Goal: Navigation & Orientation: Find specific page/section

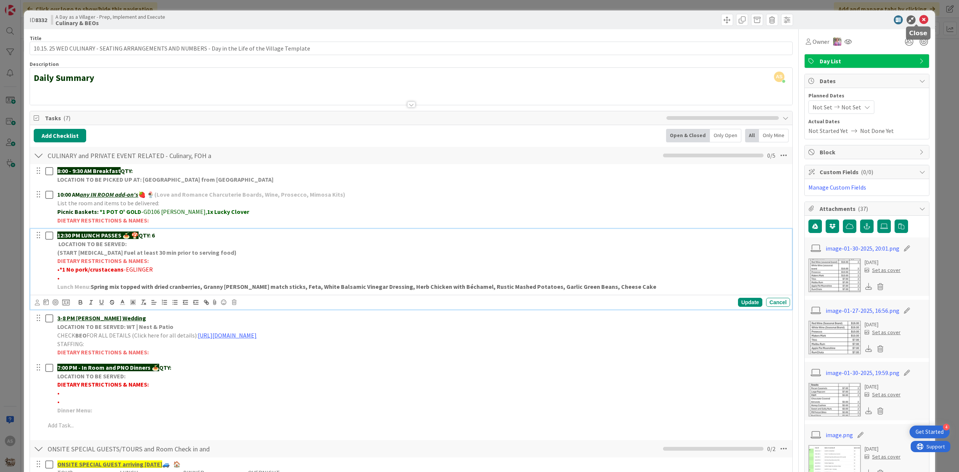
click at [919, 20] on icon at bounding box center [923, 19] width 9 height 9
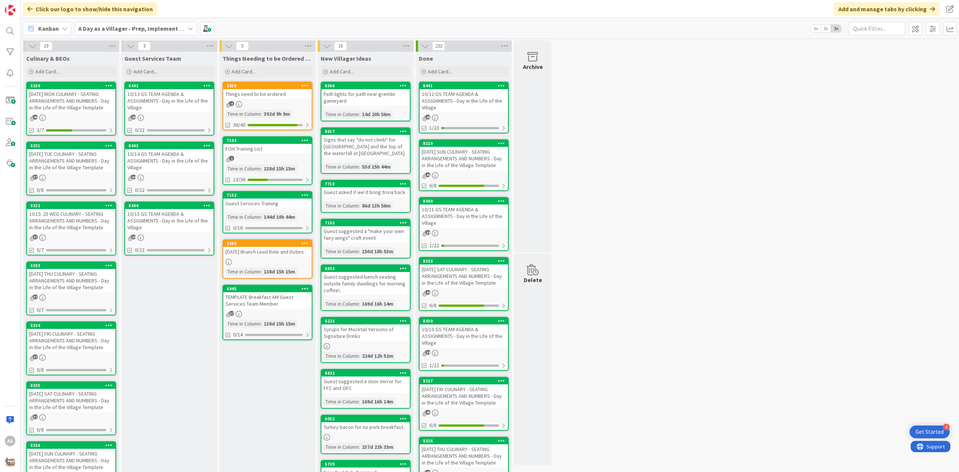
click at [89, 106] on div "[DATE] MON CULINARY - SEATING ARRANGEMENTS AND NUMBERS - Day in the Life of the…" at bounding box center [71, 100] width 88 height 23
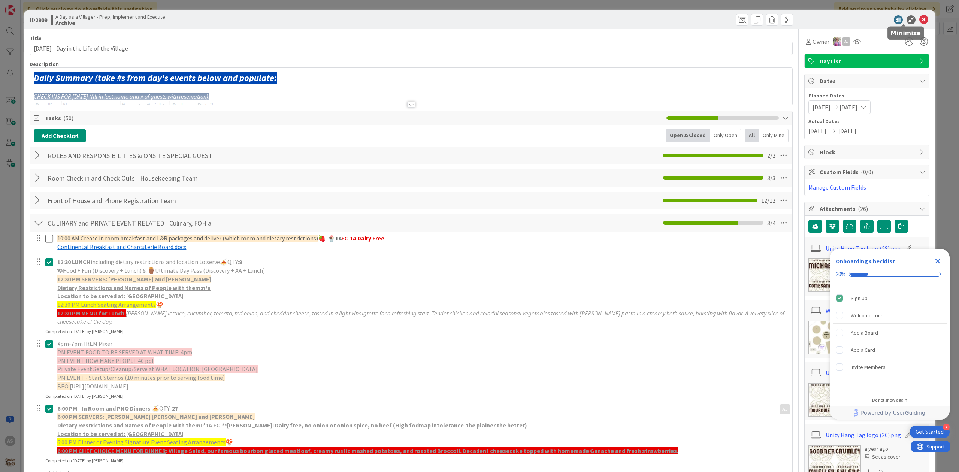
click at [919, 19] on icon at bounding box center [923, 19] width 9 height 9
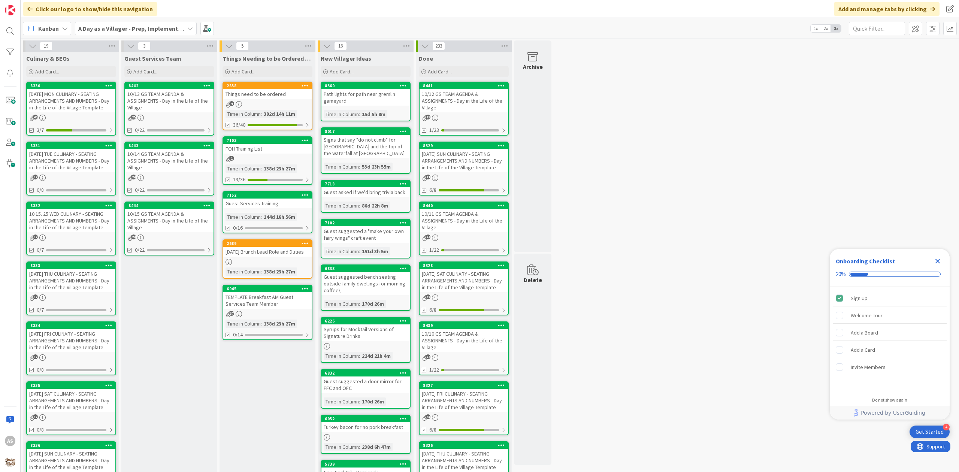
click at [69, 167] on div "[DATE] TUE CULINARY - SEATING ARRANGEMENTS AND NUMBERS - Day in the Life of the…" at bounding box center [71, 160] width 88 height 23
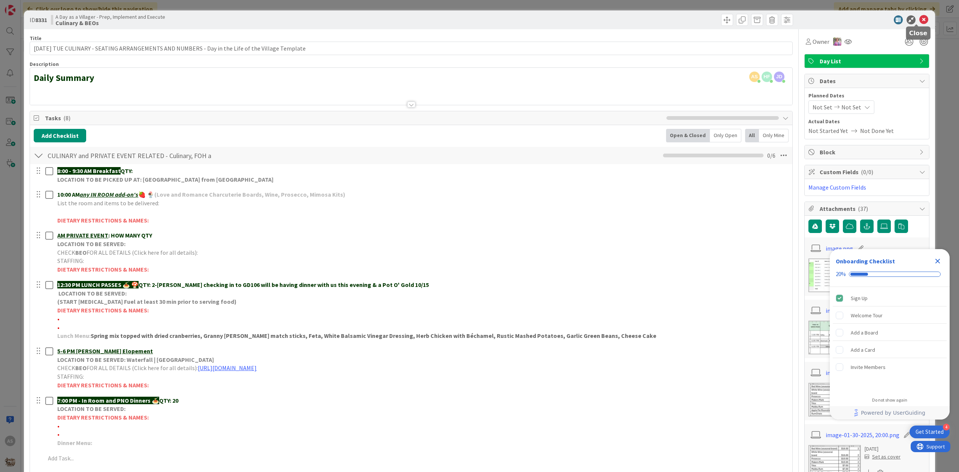
click at [919, 17] on icon at bounding box center [923, 19] width 9 height 9
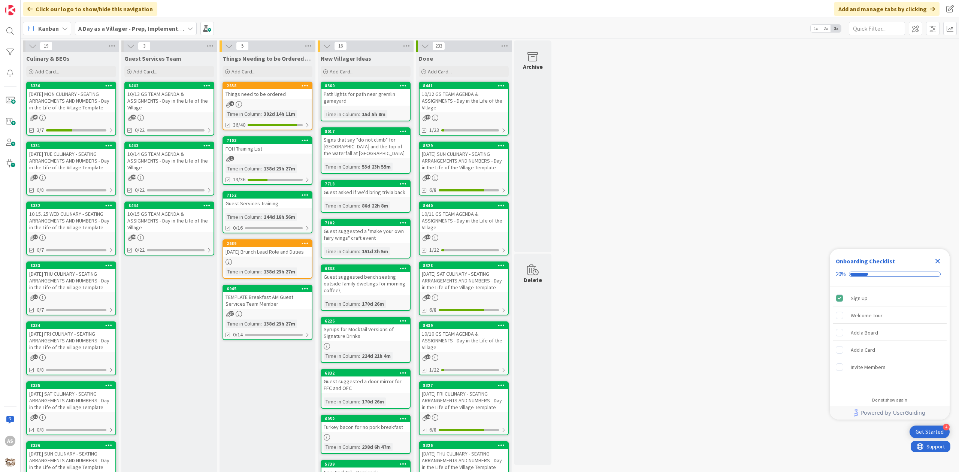
click at [58, 108] on div "[DATE] MON CULINARY - SEATING ARRANGEMENTS AND NUMBERS - Day in the Life of the…" at bounding box center [71, 100] width 88 height 23
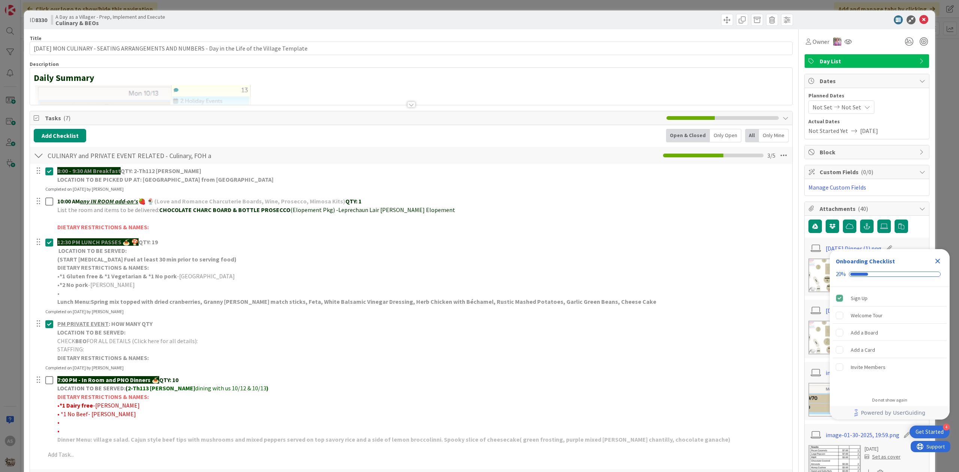
click at [937, 261] on icon "Close Checklist" at bounding box center [937, 261] width 5 height 5
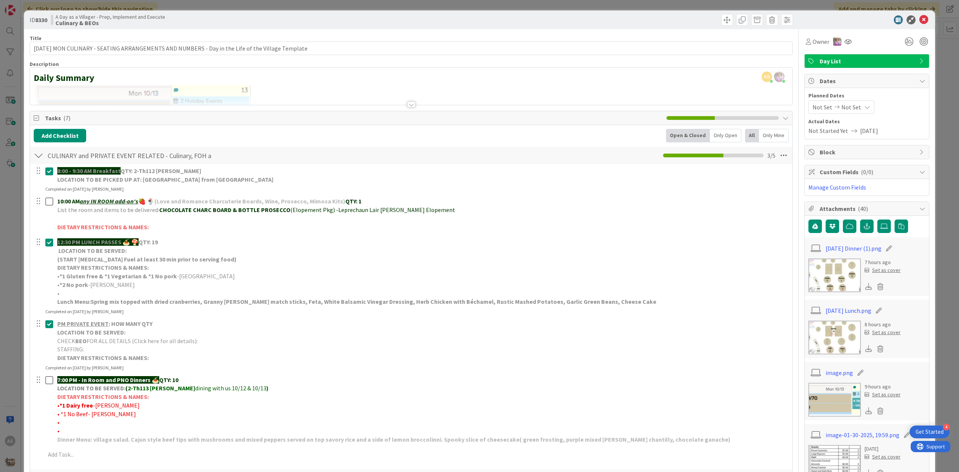
click at [843, 280] on img at bounding box center [834, 275] width 52 height 34
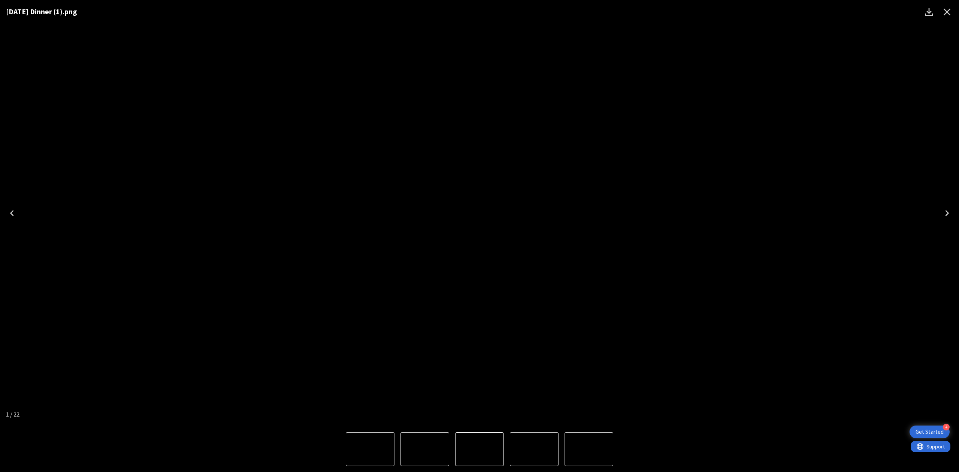
click at [905, 105] on div "[DATE] Dinner (1).png" at bounding box center [479, 213] width 959 height 426
click at [950, 8] on icon "Close" at bounding box center [947, 12] width 12 height 12
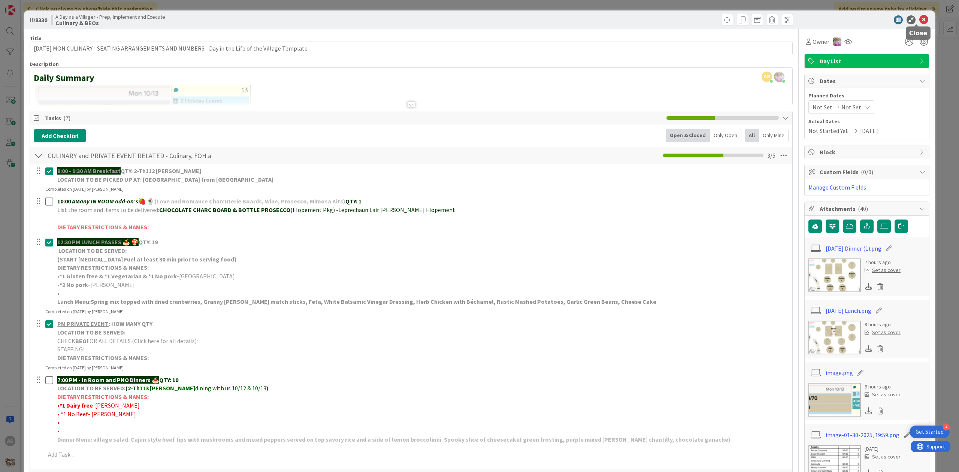
click at [919, 20] on icon at bounding box center [923, 19] width 9 height 9
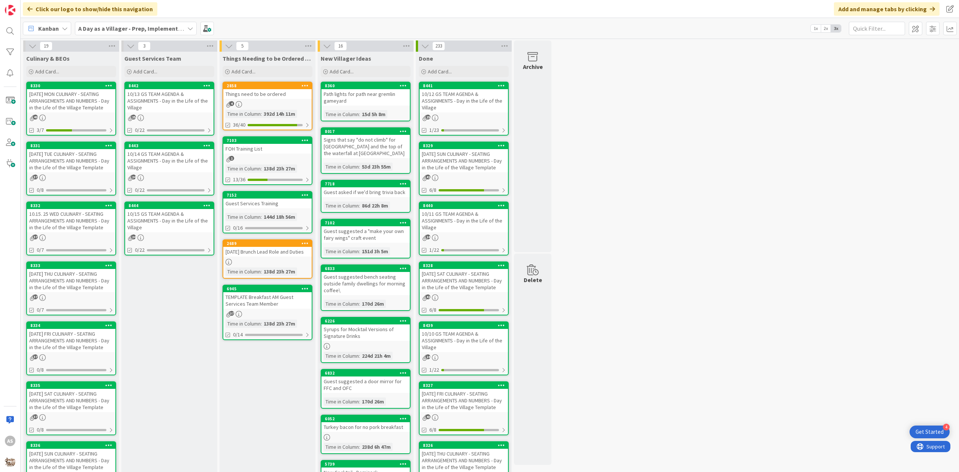
click at [64, 156] on div "[DATE] TUE CULINARY - SEATING ARRANGEMENTS AND NUMBERS - Day in the Life of the…" at bounding box center [71, 160] width 88 height 23
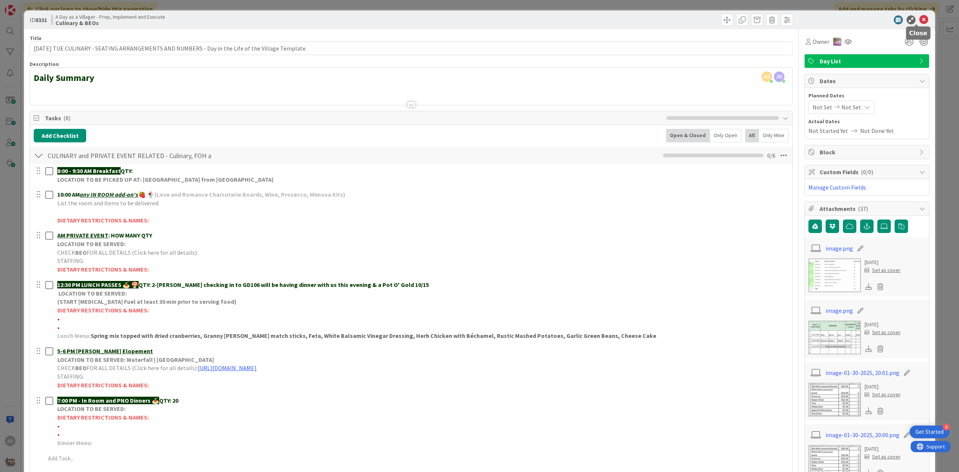
click at [919, 19] on icon at bounding box center [923, 19] width 9 height 9
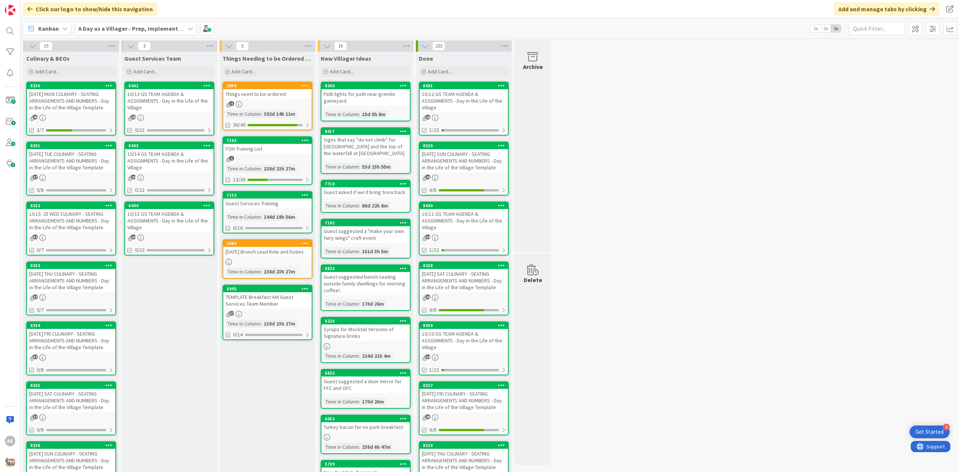
click at [156, 157] on div "10/14 GS TEAM AGENDA & ASSIGNMENTS - Day in the Life of the Village" at bounding box center [169, 160] width 88 height 23
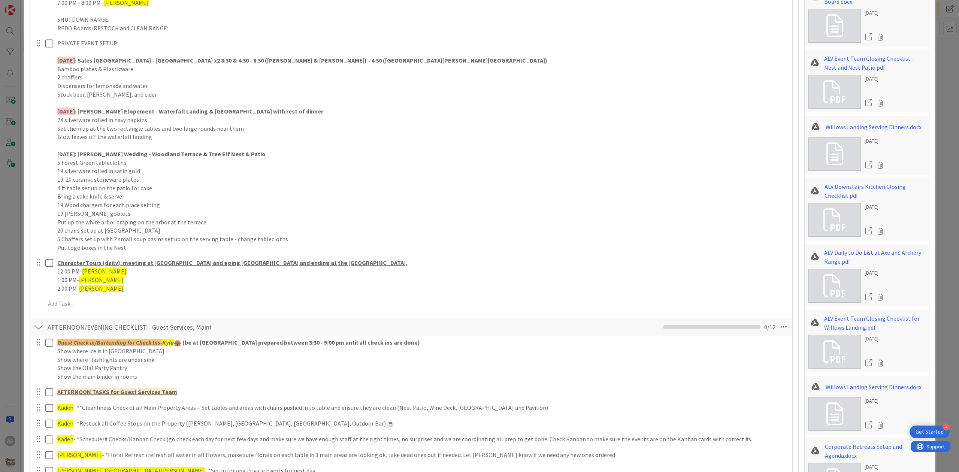
scroll to position [599, 0]
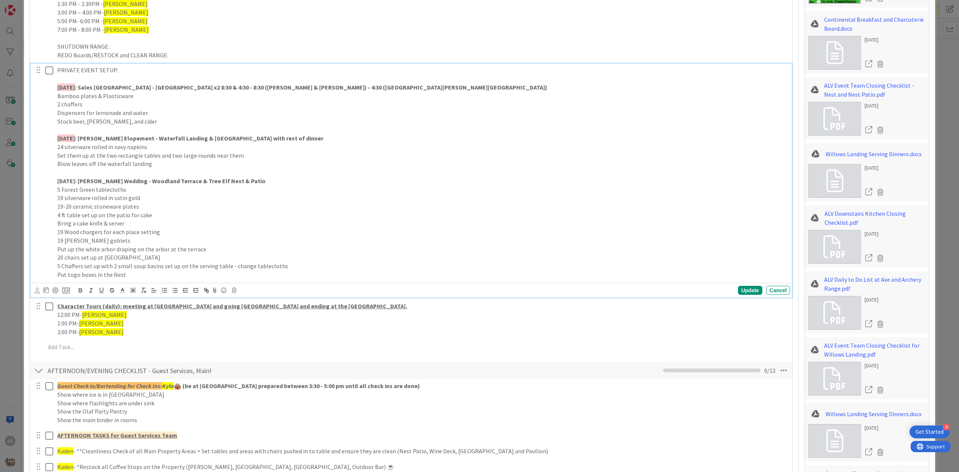
click at [142, 104] on p "2 chaffers" at bounding box center [421, 104] width 729 height 9
click at [162, 107] on p "2 chaffers" at bounding box center [421, 104] width 729 height 9
click at [174, 111] on p "Dispensers for lemonade and water" at bounding box center [421, 113] width 729 height 9
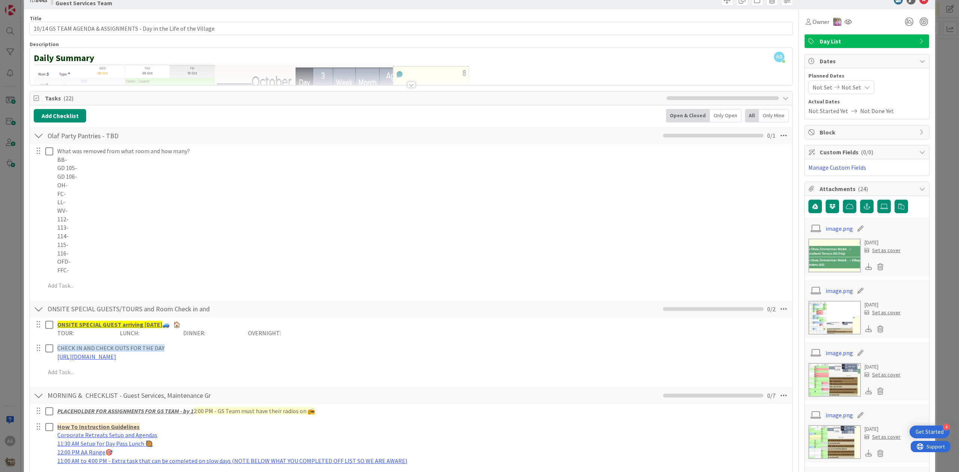
scroll to position [0, 0]
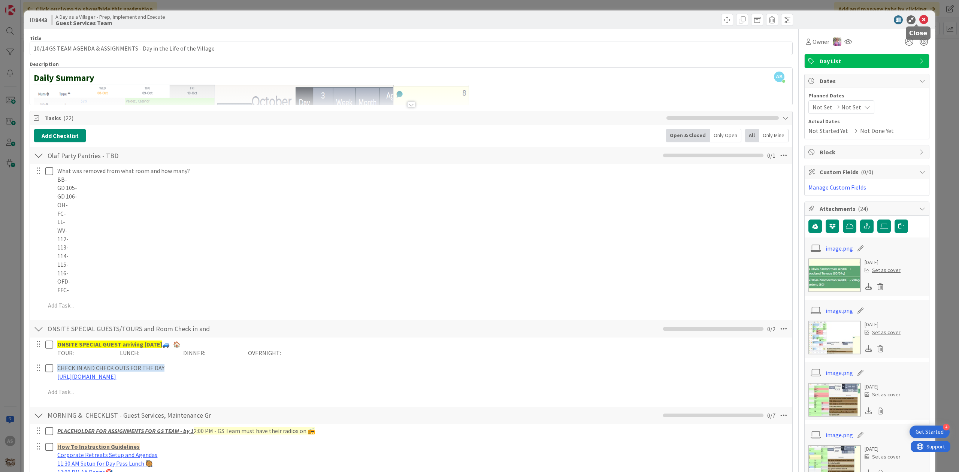
click at [919, 18] on icon at bounding box center [923, 19] width 9 height 9
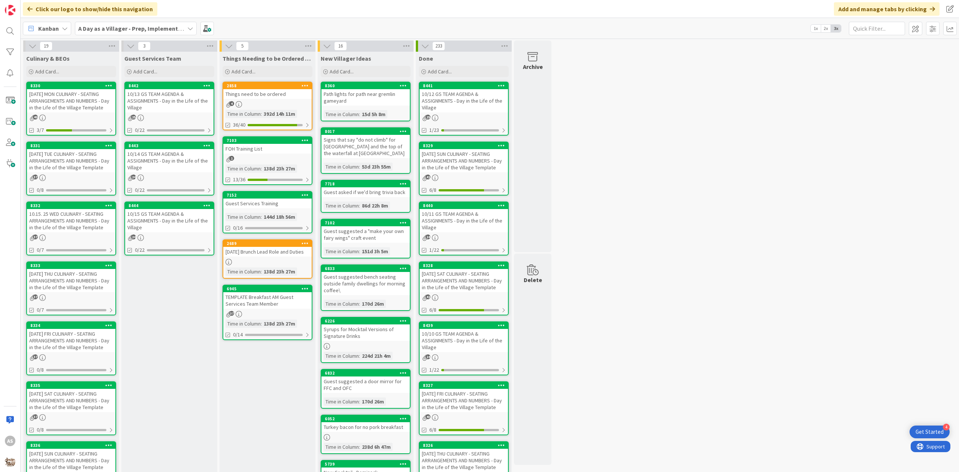
click at [86, 161] on div "[DATE] TUE CULINARY - SEATING ARRANGEMENTS AND NUMBERS - Day in the Life of the…" at bounding box center [71, 160] width 88 height 23
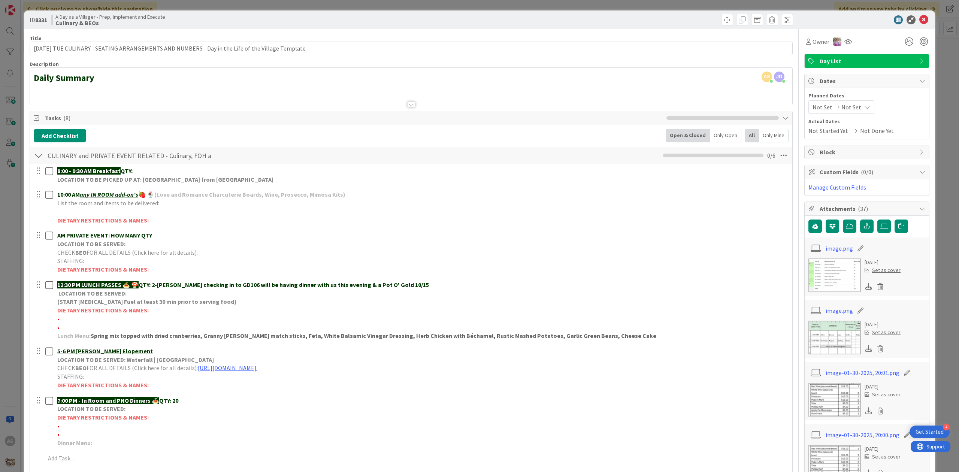
click at [409, 106] on div at bounding box center [411, 104] width 8 height 6
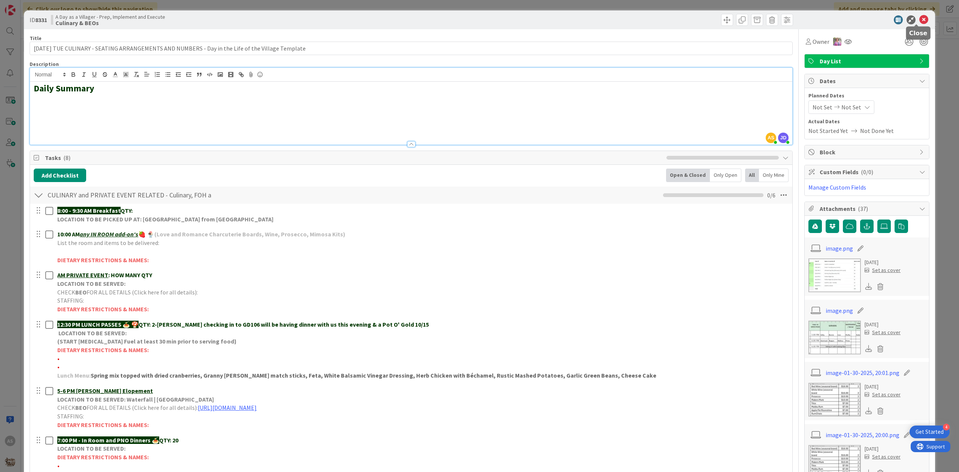
click at [919, 18] on icon at bounding box center [923, 19] width 9 height 9
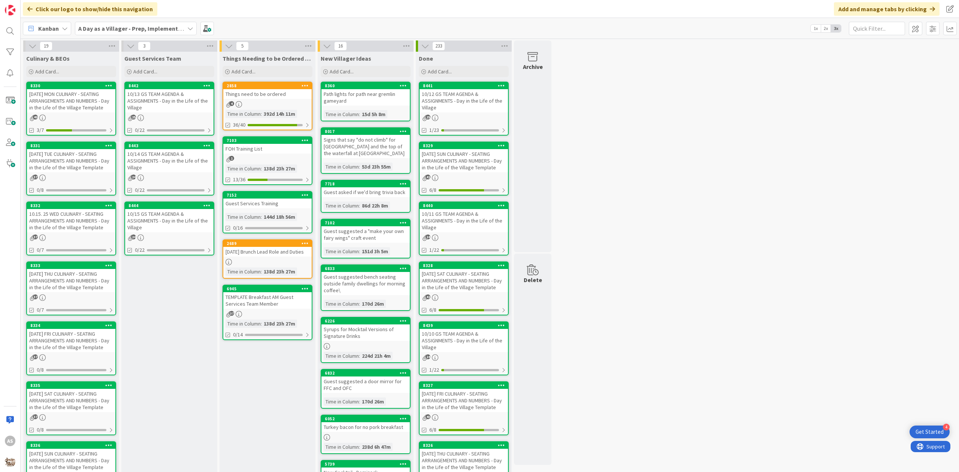
click at [66, 165] on div "[DATE] TUE CULINARY - SEATING ARRANGEMENTS AND NUMBERS - Day in the Life of the…" at bounding box center [71, 160] width 88 height 23
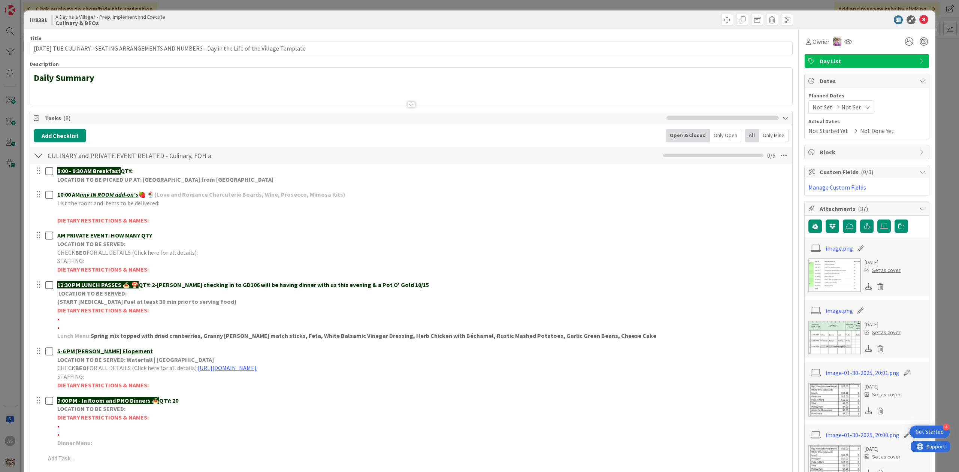
click at [408, 103] on div at bounding box center [411, 104] width 8 height 6
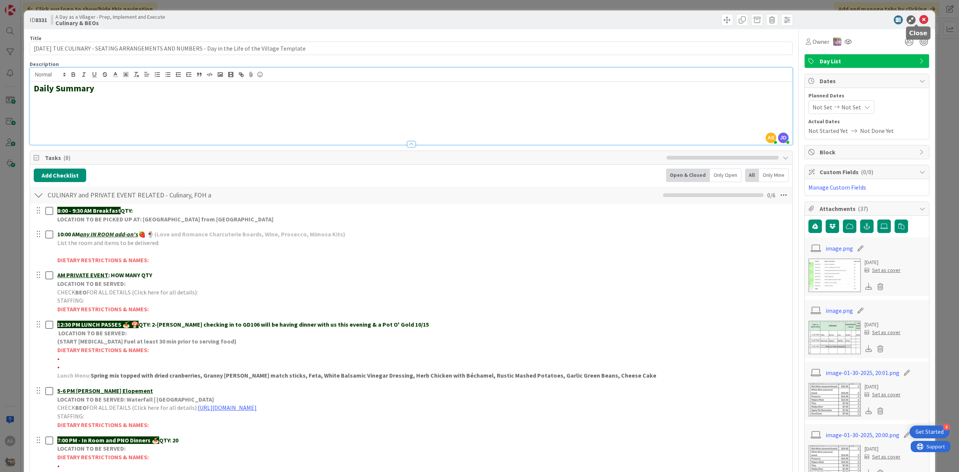
click at [919, 21] on icon at bounding box center [923, 19] width 9 height 9
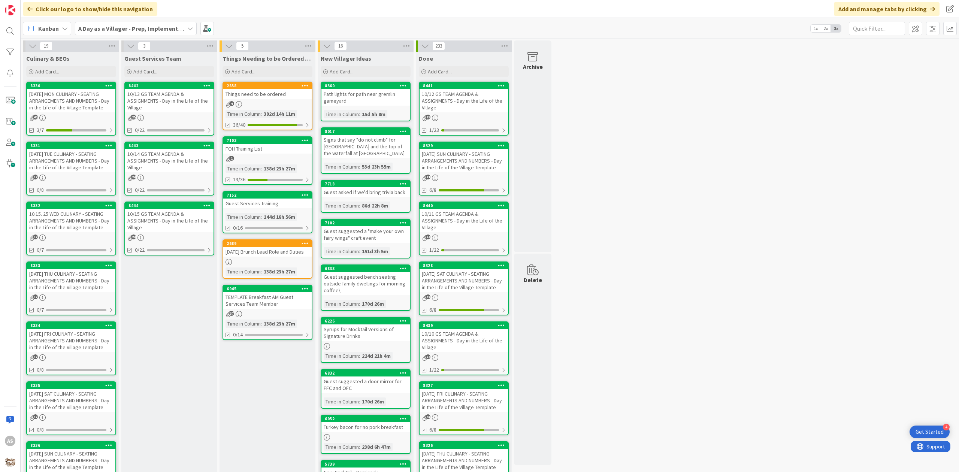
click at [77, 106] on div "[DATE] MON CULINARY - SEATING ARRANGEMENTS AND NUMBERS - Day in the Life of the…" at bounding box center [71, 100] width 88 height 23
